Goal: Information Seeking & Learning: Learn about a topic

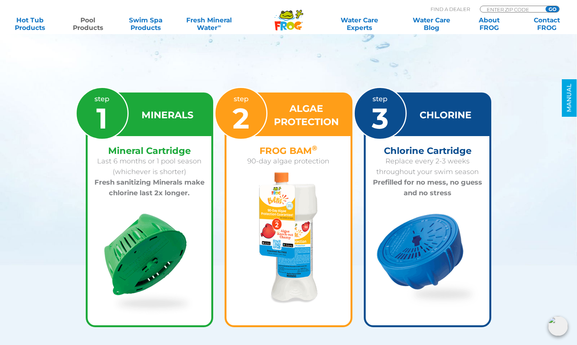
scroll to position [1094, 0]
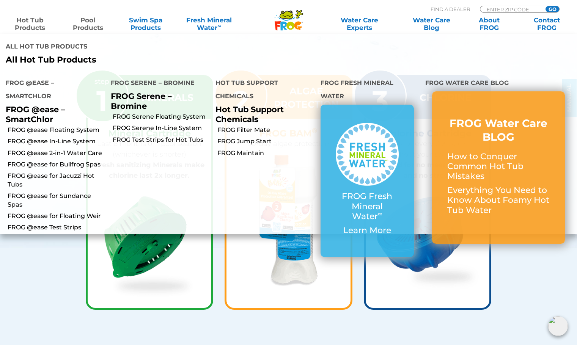
click at [41, 25] on link "Hot Tub Products" at bounding box center [30, 23] width 45 height 15
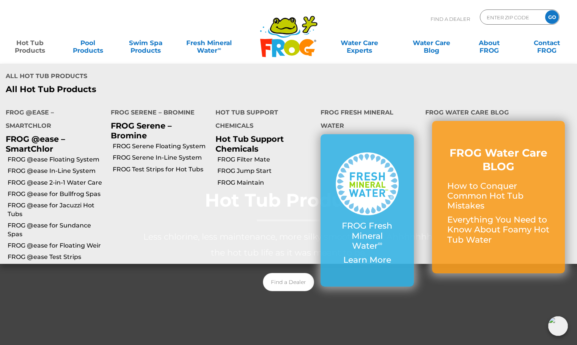
drag, startPoint x: 33, startPoint y: 44, endPoint x: 61, endPoint y: 61, distance: 32.4
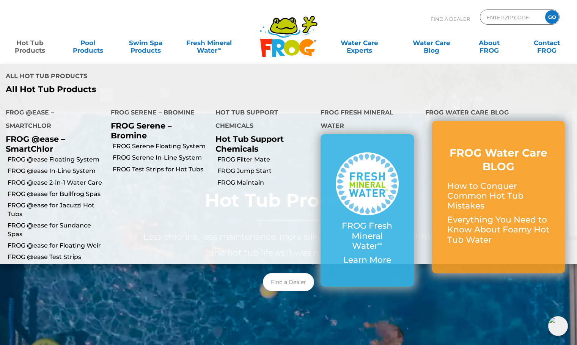
click at [33, 44] on link "Hot Tub Products" at bounding box center [30, 42] width 45 height 15
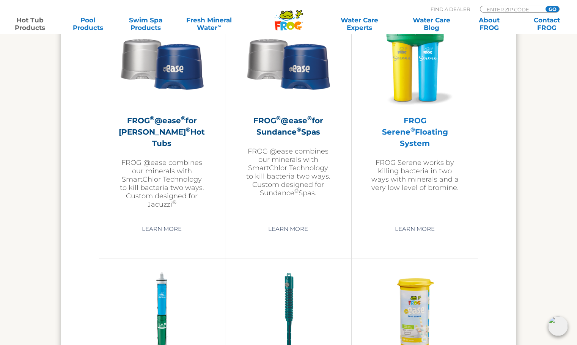
scroll to position [1365, 0]
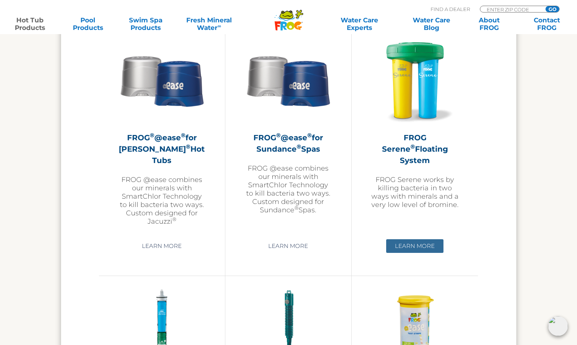
drag, startPoint x: 417, startPoint y: 245, endPoint x: 421, endPoint y: 242, distance: 4.6
click at [417, 245] on link "Learn More" at bounding box center [414, 246] width 57 height 14
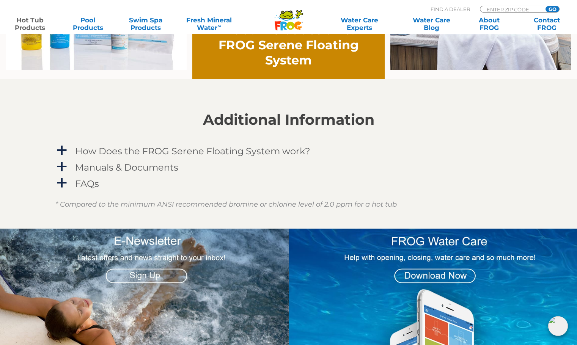
scroll to position [607, 0]
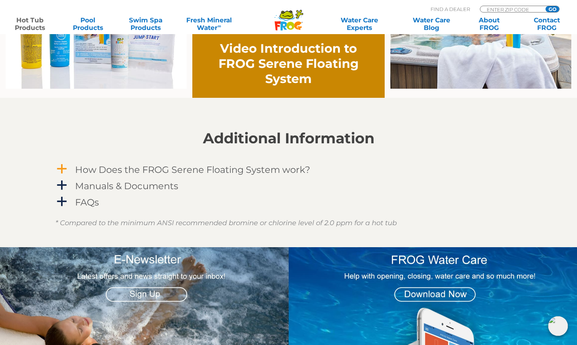
click at [119, 174] on h4 "How Does the FROG Serene Floating System work?" at bounding box center [192, 170] width 235 height 10
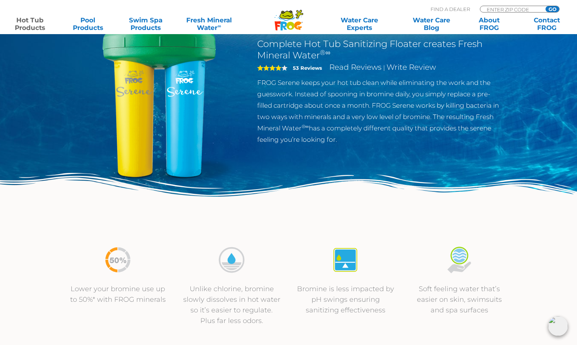
scroll to position [0, 0]
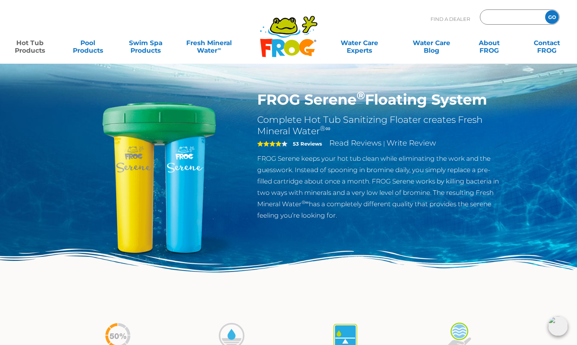
click at [502, 19] on input "Zip Code Form" at bounding box center [511, 17] width 51 height 11
type input "97305"
click at [548, 16] on input "GO" at bounding box center [552, 17] width 14 height 14
